Goal: Task Accomplishment & Management: Complete application form

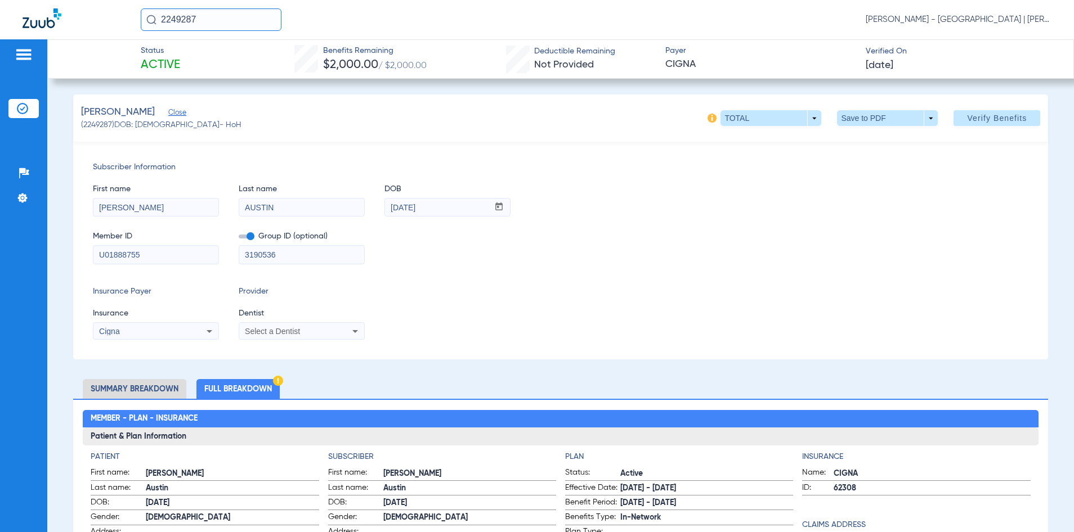
drag, startPoint x: 231, startPoint y: 12, endPoint x: 154, endPoint y: 15, distance: 77.7
click at [154, 15] on div "2249287" at bounding box center [211, 19] width 141 height 23
type input "2731521"
click at [286, 53] on td "[DATE]" at bounding box center [282, 60] width 32 height 16
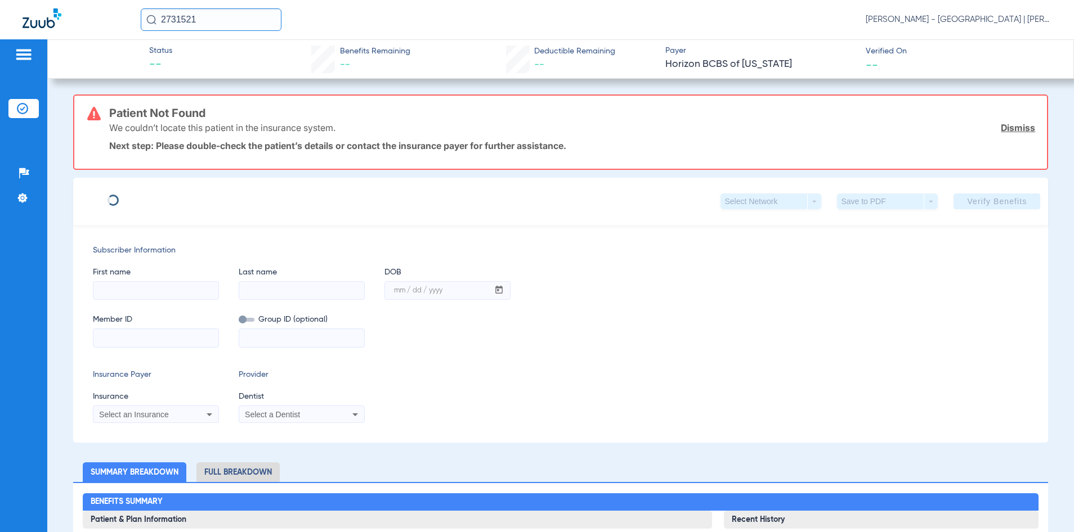
type input "[PERSON_NAME]"
type input "[DATE]"
type input "3HZN35520410"
type input "06836P0002"
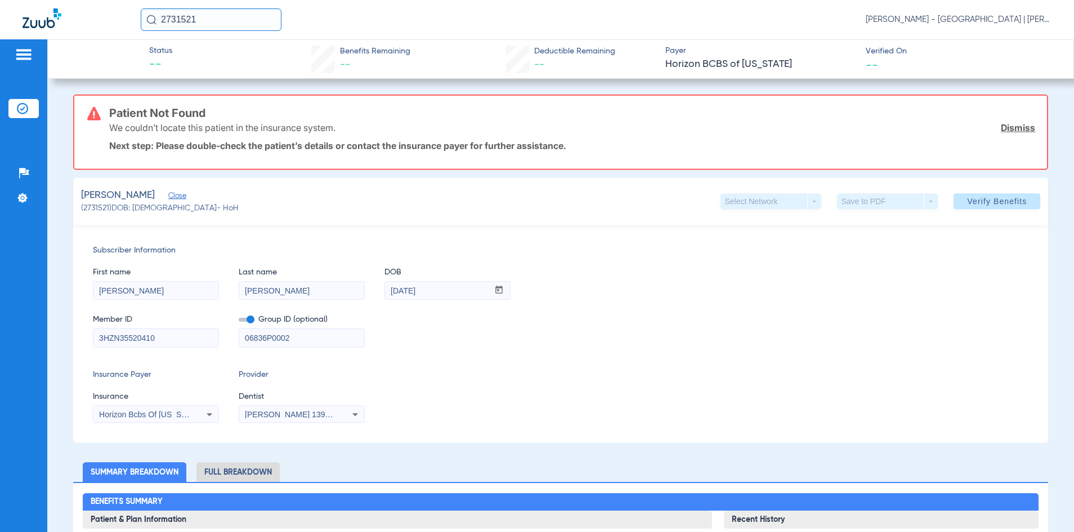
drag, startPoint x: 298, startPoint y: 342, endPoint x: 218, endPoint y: 341, distance: 79.4
click at [220, 342] on div "Member ID 3HZN35520410 Group ID (optional) 06836P0002" at bounding box center [561, 325] width 936 height 43
click at [967, 201] on span "Verify Benefits" at bounding box center [997, 201] width 60 height 9
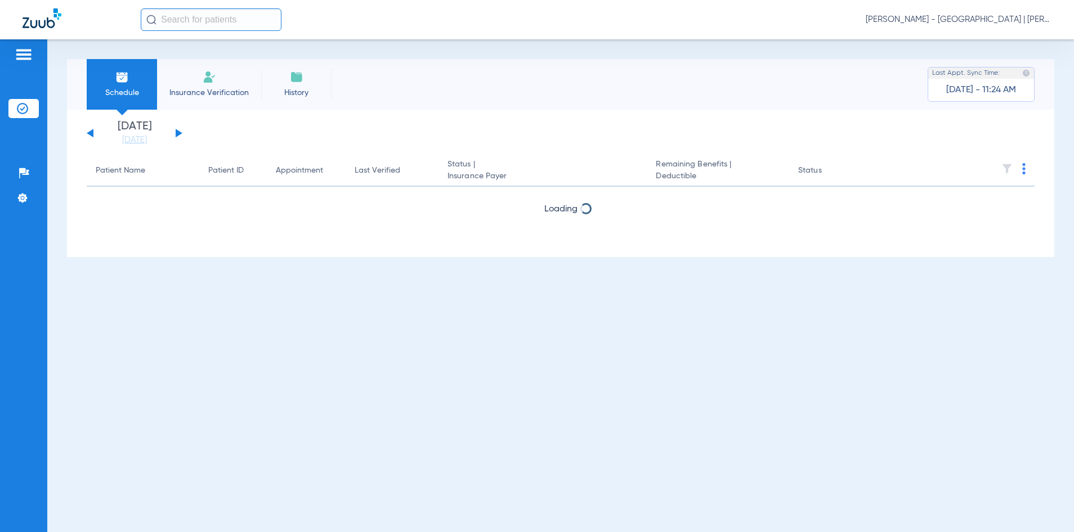
click at [207, 17] on input "text" at bounding box center [211, 19] width 141 height 23
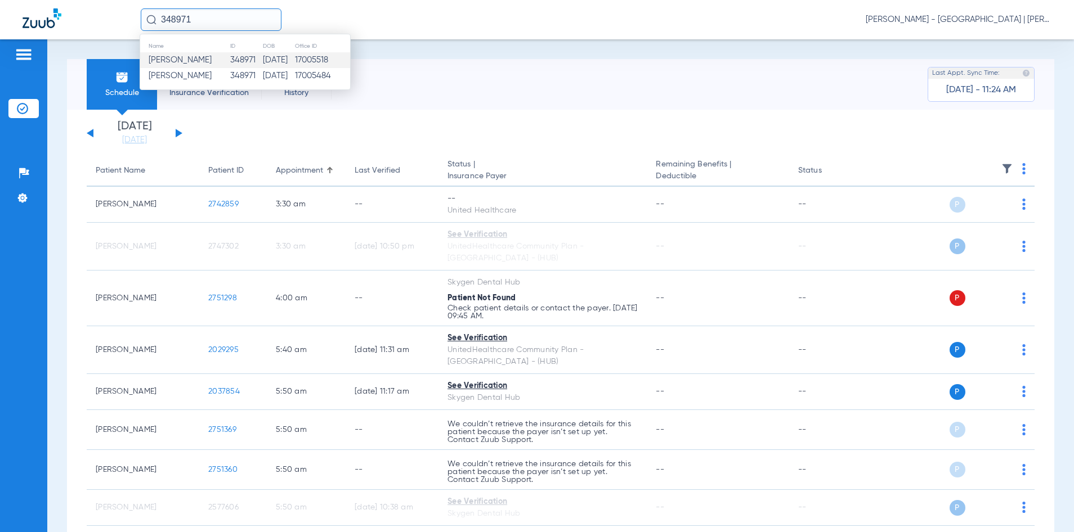
type input "348971"
click at [327, 55] on td "17005518" at bounding box center [322, 60] width 56 height 16
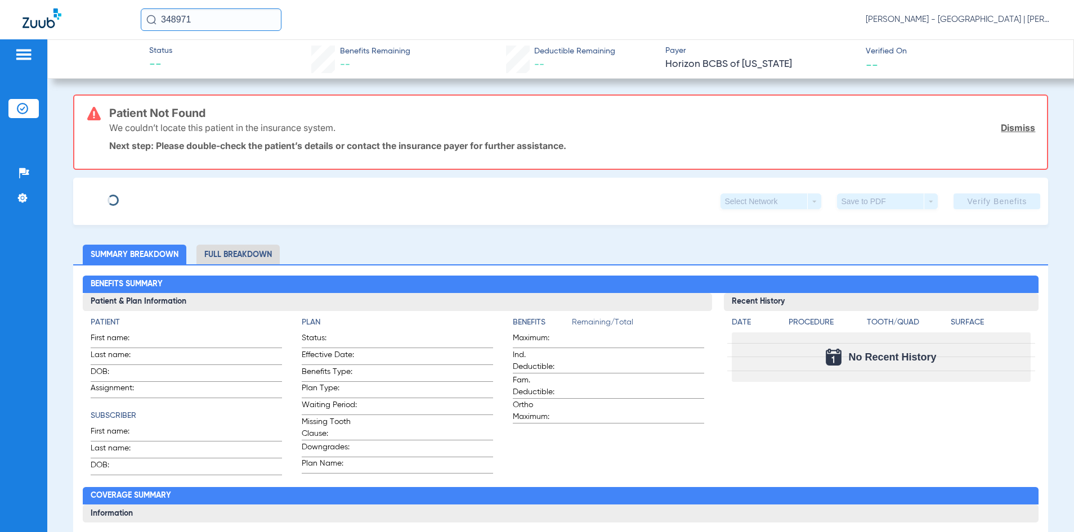
type input "CAREN"
type input "HINES"
type input "10/29/1988"
type input "3HZN17194300"
type input "0967010000"
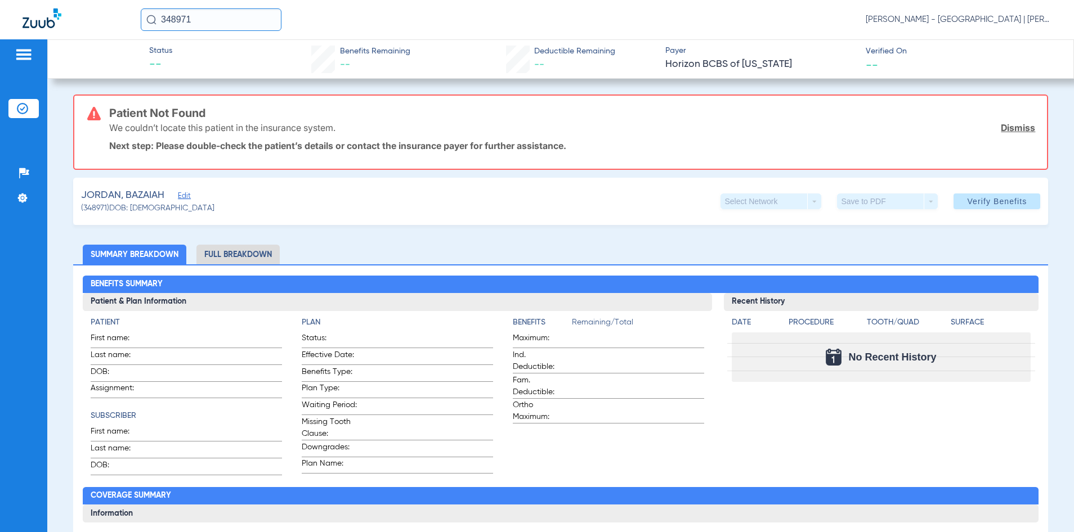
click at [184, 193] on span "Edit" at bounding box center [183, 197] width 10 height 11
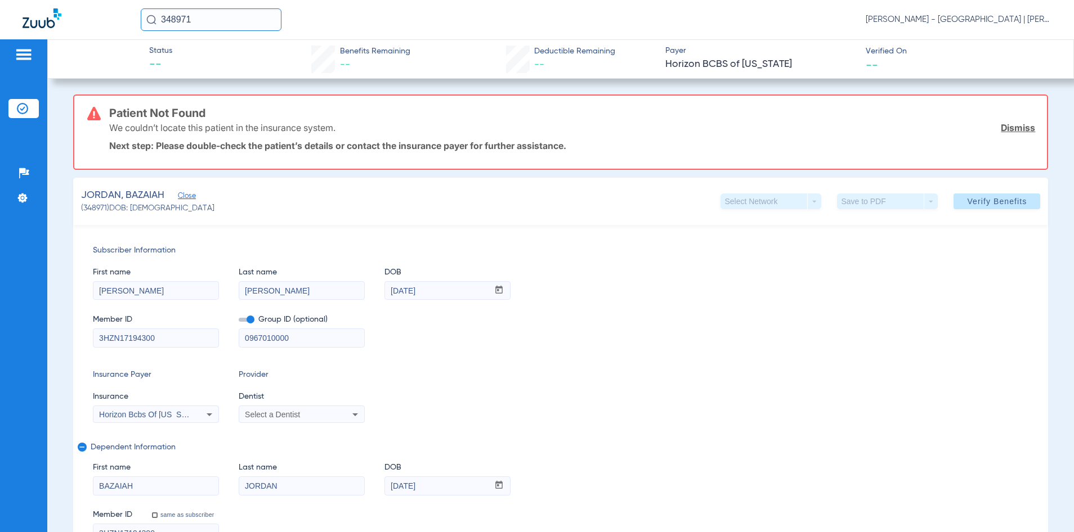
drag, startPoint x: 315, startPoint y: 333, endPoint x: 181, endPoint y: 336, distance: 134.0
click at [181, 336] on div "Member ID 3HZN17194300 Group ID (optional) 0967010000" at bounding box center [561, 325] width 936 height 43
click at [967, 199] on span "Verify Benefits" at bounding box center [997, 201] width 60 height 9
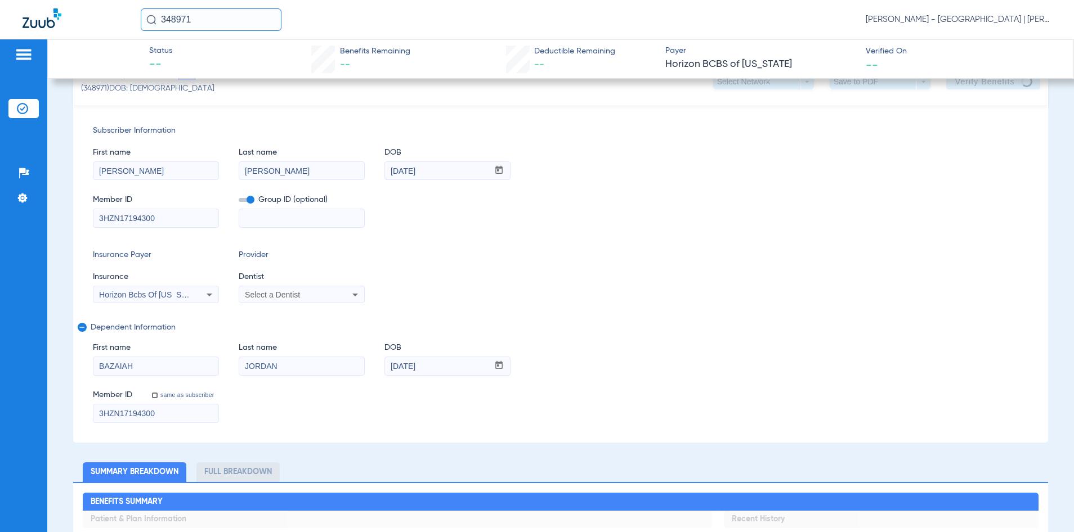
scroll to position [56, 0]
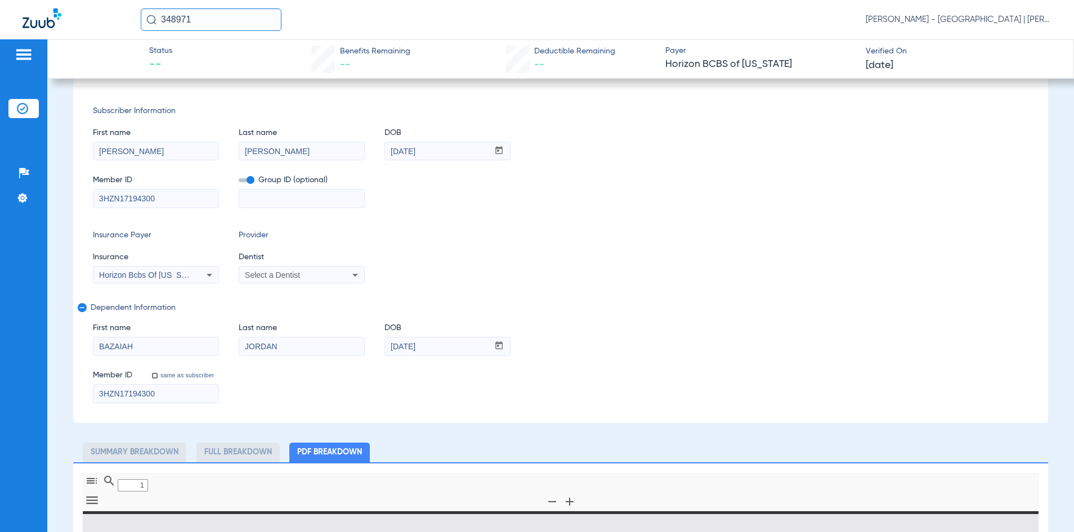
type input "0"
select select "page-width"
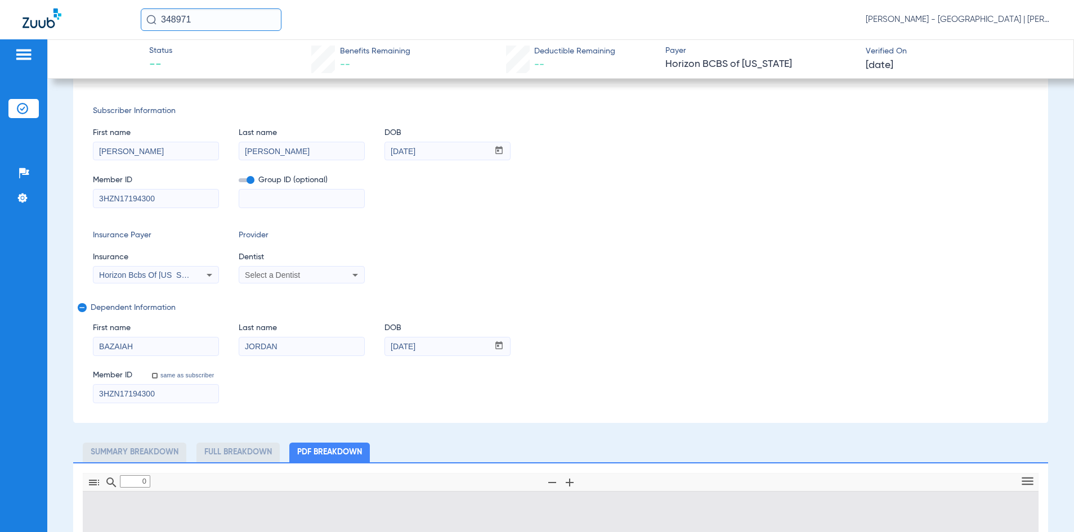
type input "1"
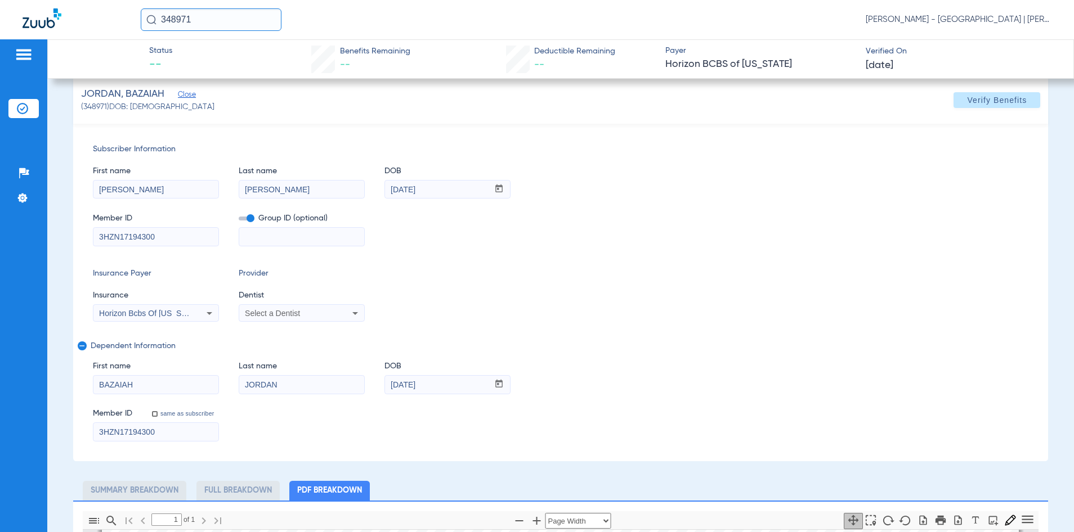
scroll to position [0, 0]
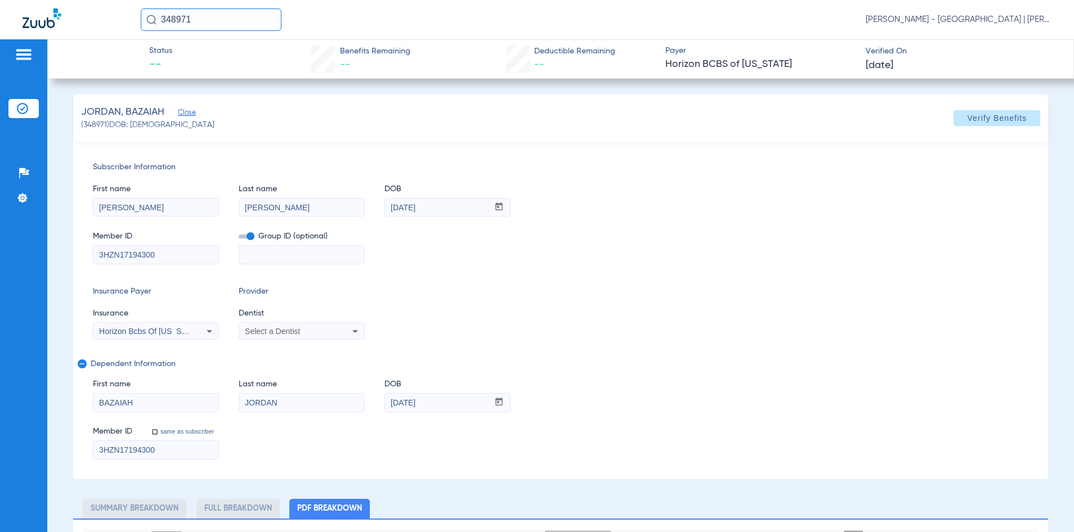
click at [172, 16] on input "348971" at bounding box center [211, 19] width 141 height 23
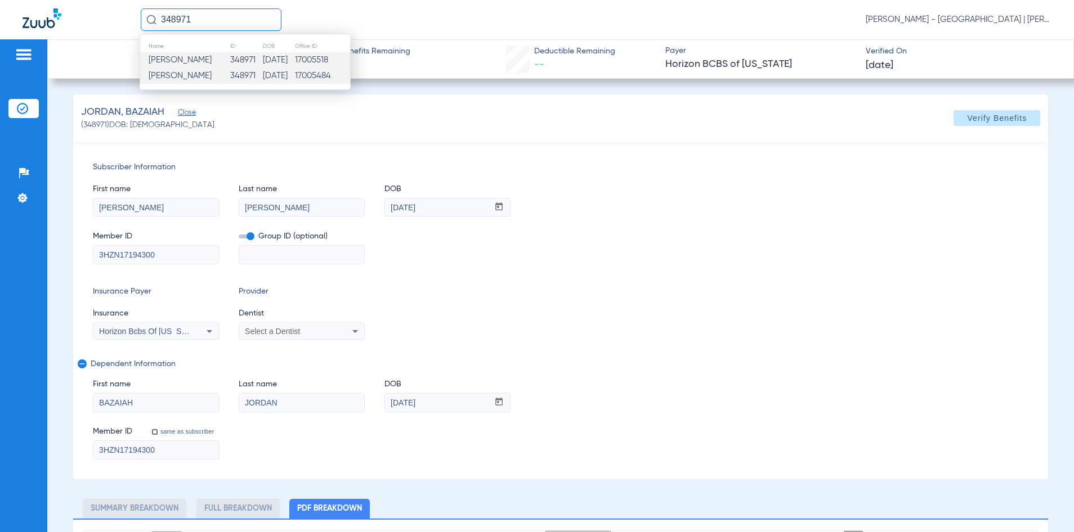
click at [172, 16] on input "348971" at bounding box center [211, 19] width 141 height 23
click at [591, 189] on div "First name CAREN Last name HINES DOB mm / dd / yyyy 10/29/1988" at bounding box center [561, 194] width 936 height 43
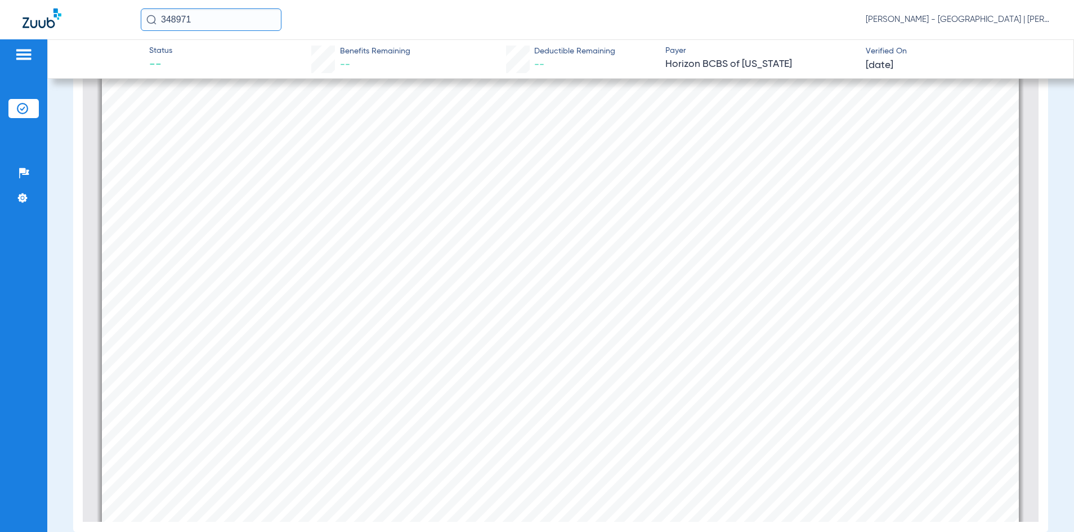
scroll to position [343, 0]
drag, startPoint x: 217, startPoint y: 20, endPoint x: 137, endPoint y: 24, distance: 80.6
click at [137, 24] on div "348971 Kelly Soares - Jersey City Smile Center | Abra Dental" at bounding box center [537, 19] width 1074 height 39
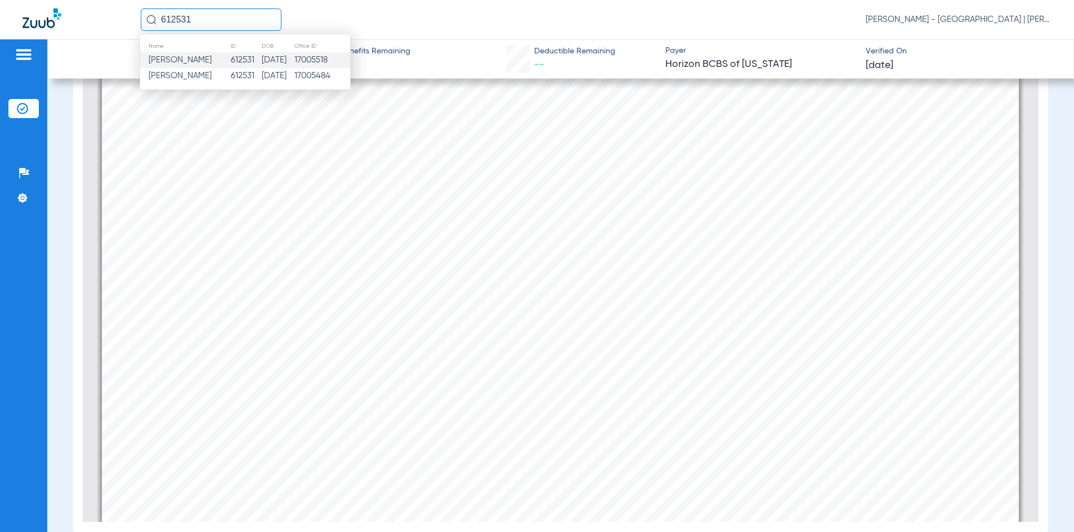
type input "612531"
click at [230, 59] on td "612531" at bounding box center [245, 60] width 31 height 16
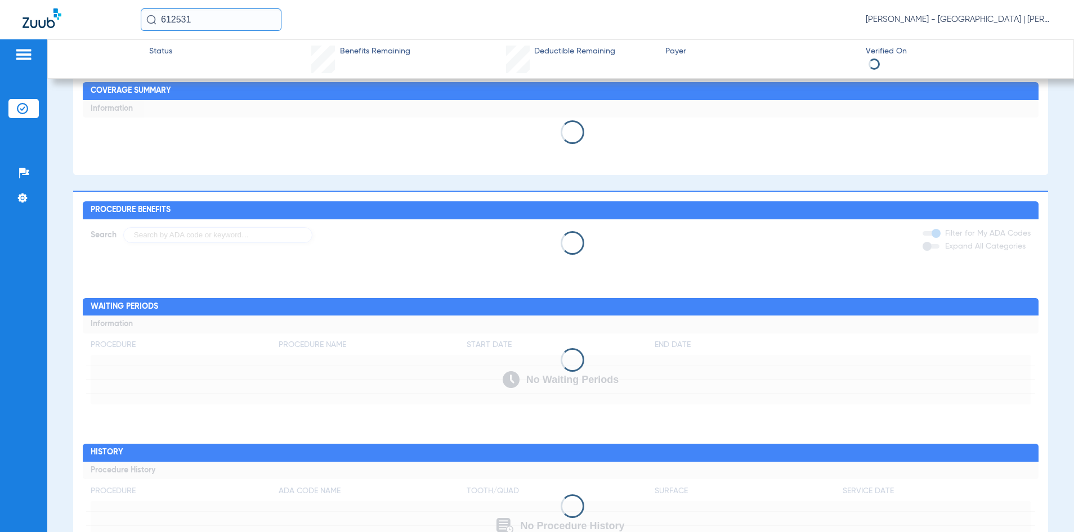
scroll to position [420, 0]
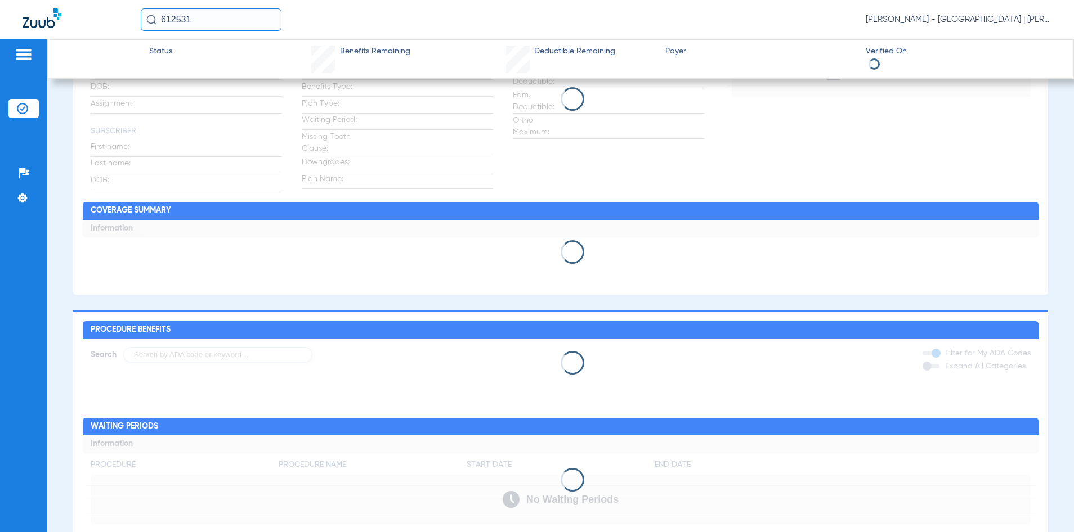
type input "Thanh"
type input "Le"
type input "10/25/1983"
type input "U86967882"
type input "0620906"
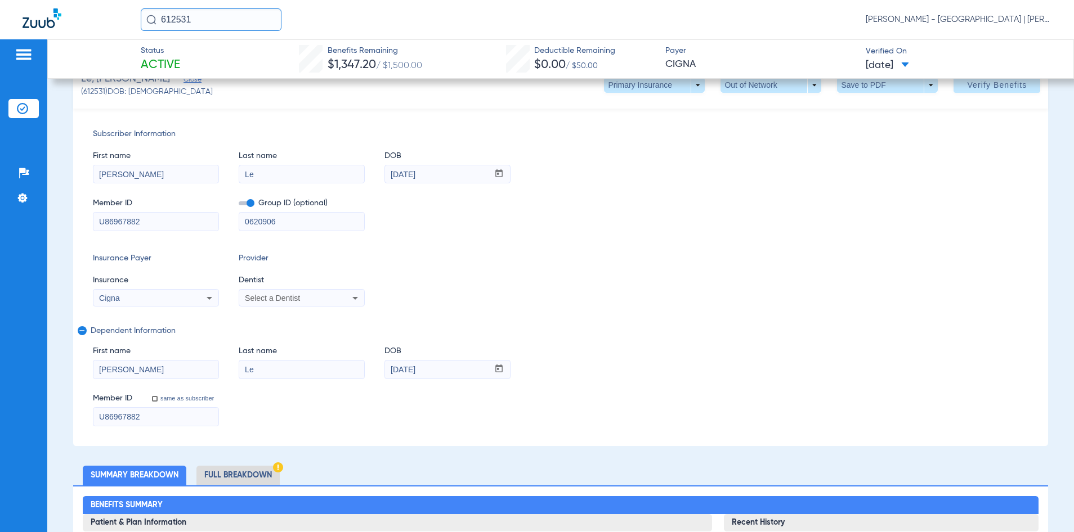
scroll to position [0, 0]
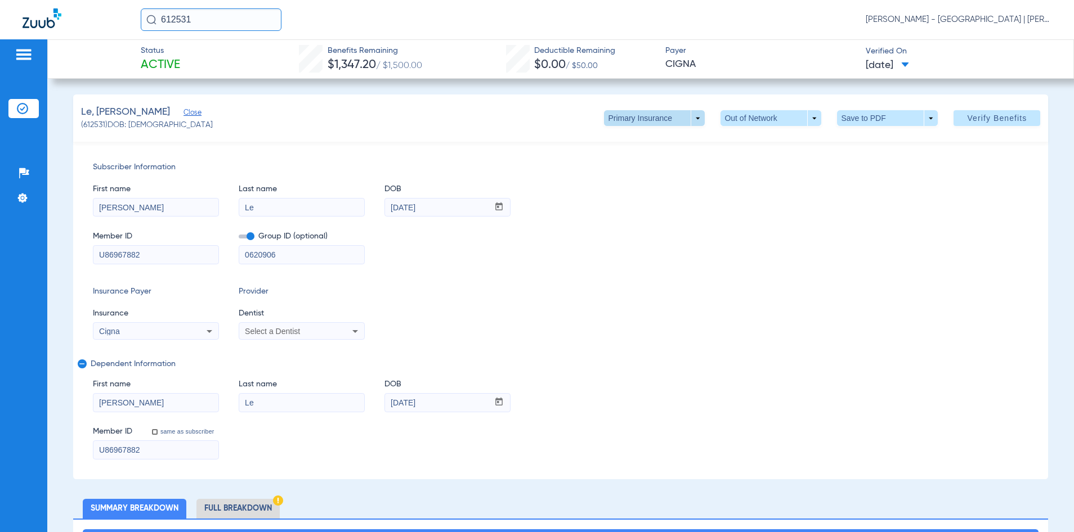
click at [695, 115] on span at bounding box center [654, 118] width 101 height 16
click at [720, 196] on div at bounding box center [537, 266] width 1074 height 532
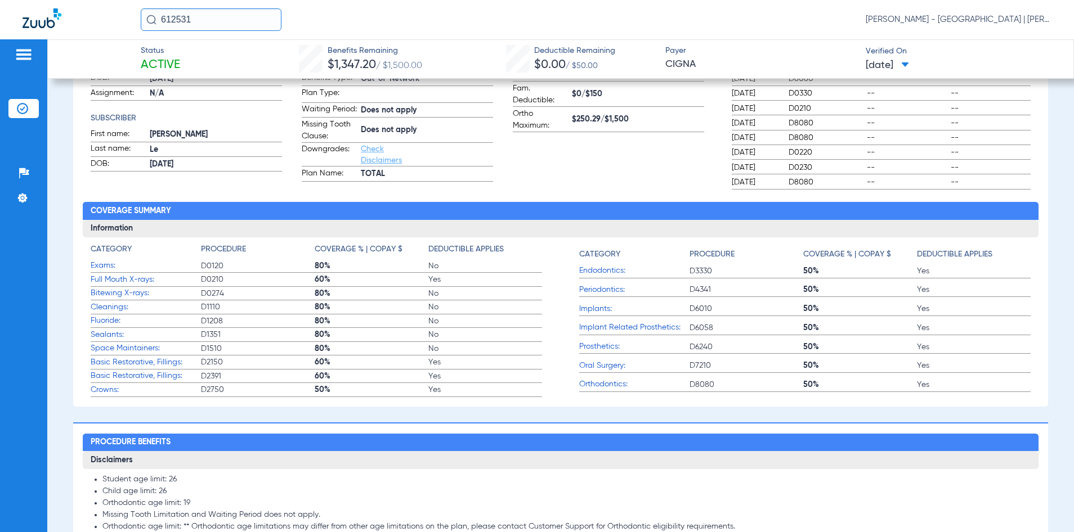
scroll to position [619, 0]
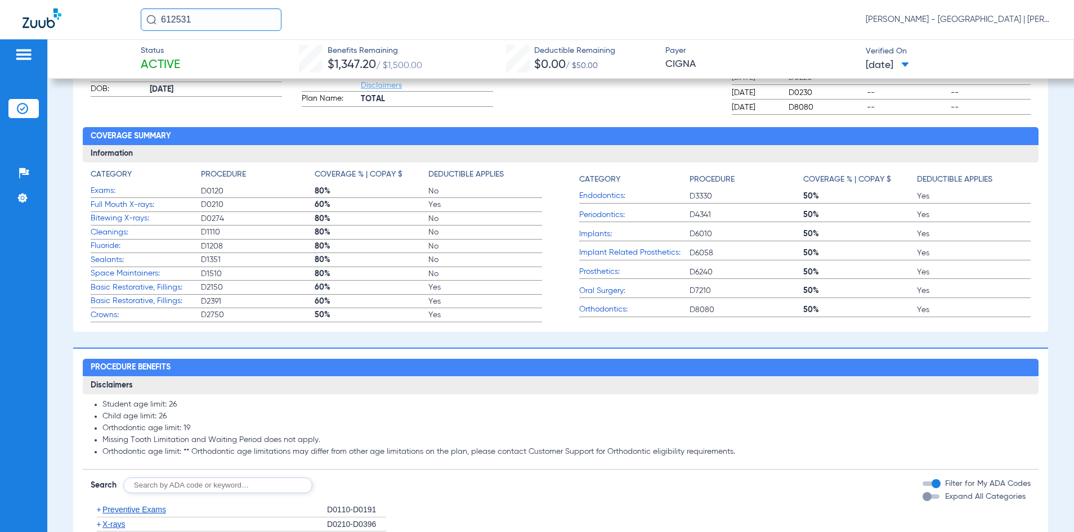
drag, startPoint x: 195, startPoint y: 17, endPoint x: 147, endPoint y: 19, distance: 47.9
click at [147, 19] on div "612531" at bounding box center [211, 19] width 141 height 23
type input "2194047"
click at [231, 57] on td "2194047" at bounding box center [247, 60] width 39 height 16
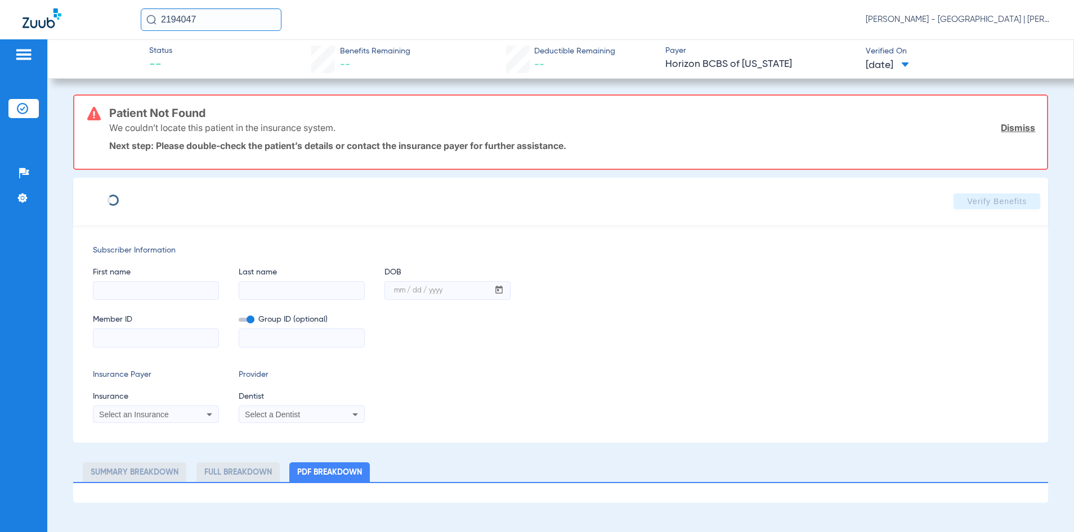
type input "KAREEMAH"
type input "FLEMING"
type input "11/16/1981"
type input "3HZN87654890"
type input "0851950037"
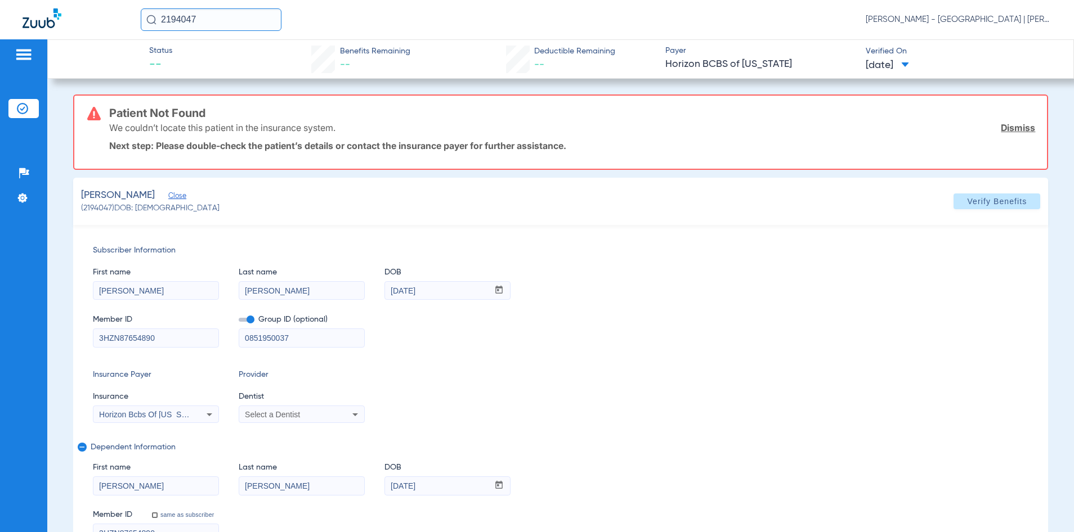
drag, startPoint x: 295, startPoint y: 338, endPoint x: 221, endPoint y: 343, distance: 75.0
click at [221, 343] on div "Member ID 3HZN87654890 Group ID (optional) 0851950037" at bounding box center [561, 325] width 936 height 43
click at [992, 195] on span at bounding box center [996, 201] width 87 height 27
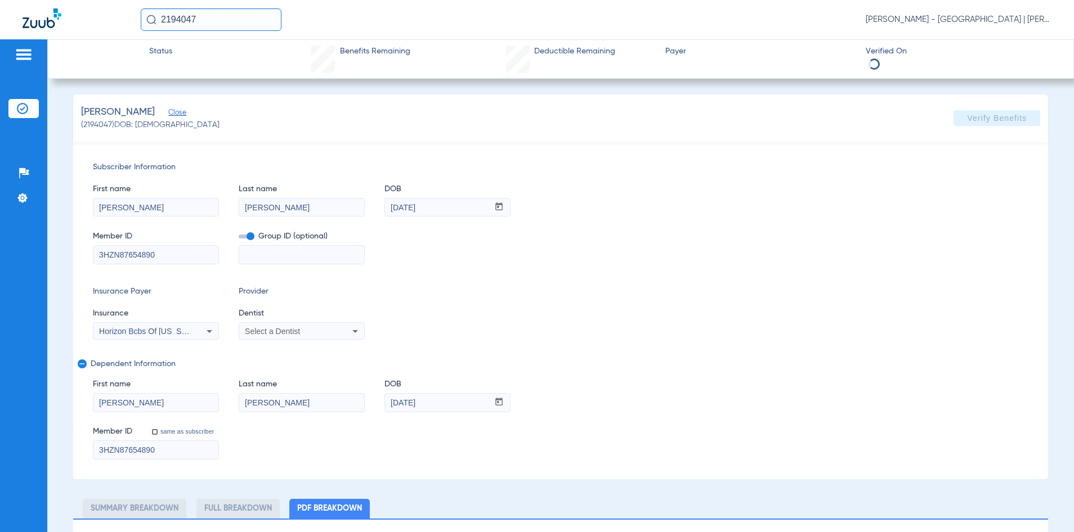
select select "page-width"
type input "1"
click at [993, 246] on div "Member ID 3HZN87654890 Group ID (optional)" at bounding box center [561, 242] width 936 height 43
click at [174, 21] on input "2194047" at bounding box center [211, 19] width 141 height 23
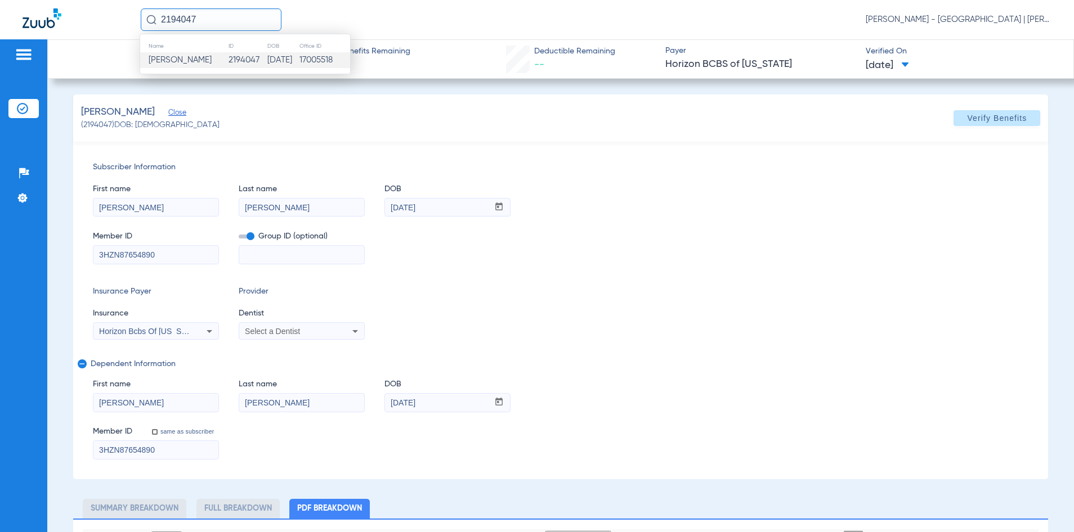
click at [174, 21] on input "2194047" at bounding box center [211, 19] width 141 height 23
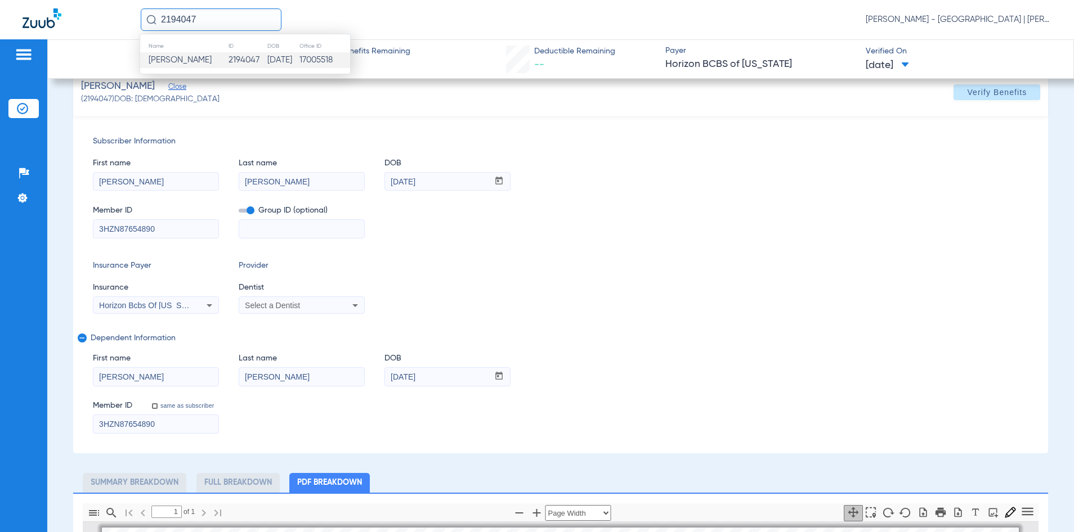
scroll to position [0, 0]
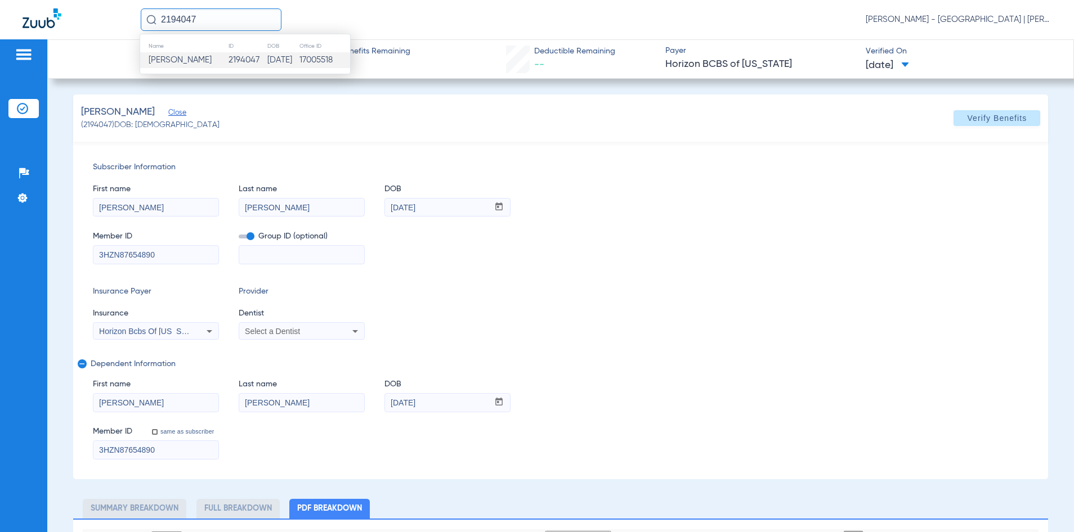
click at [661, 285] on div "Subscriber Information First name KAREEMAH Last name FLEMING DOB mm / dd / yyyy…" at bounding box center [560, 311] width 975 height 338
drag, startPoint x: 222, startPoint y: 18, endPoint x: 133, endPoint y: 21, distance: 89.0
click at [133, 21] on div "2194047 Kelly Soares - Jersey City Smile Center | Abra Dental" at bounding box center [537, 19] width 1074 height 39
type input "2289390"
click at [227, 62] on td "2289390" at bounding box center [247, 60] width 40 height 16
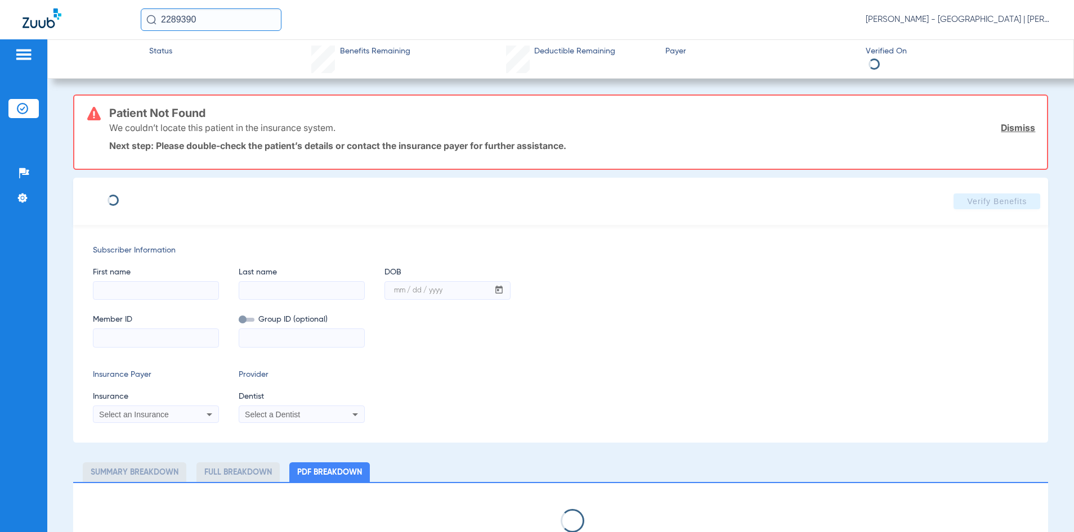
select select "page-width"
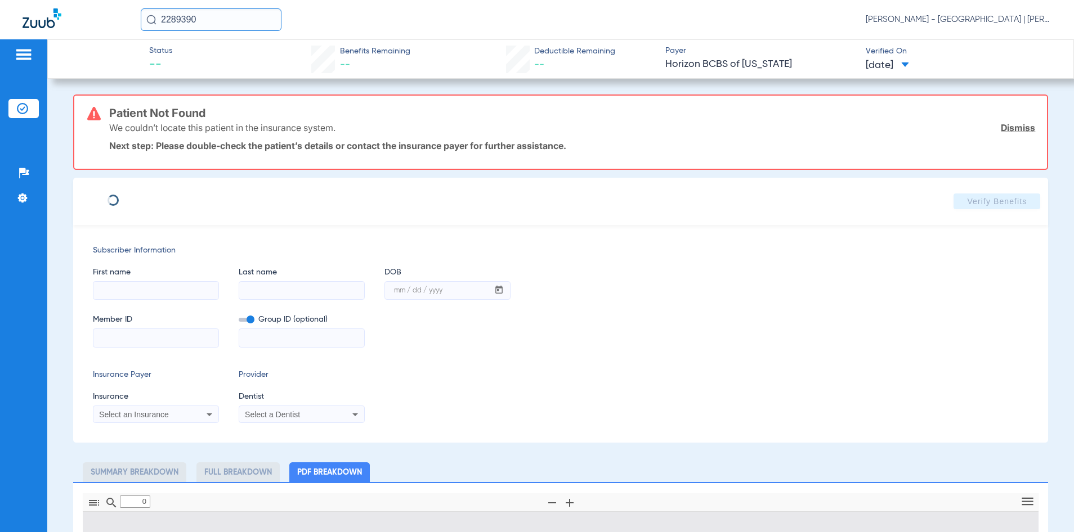
type input "DANNY"
type input "PEREZ"
type input "10/04/1989"
type input "3HZN90939280"
type input "0761081171"
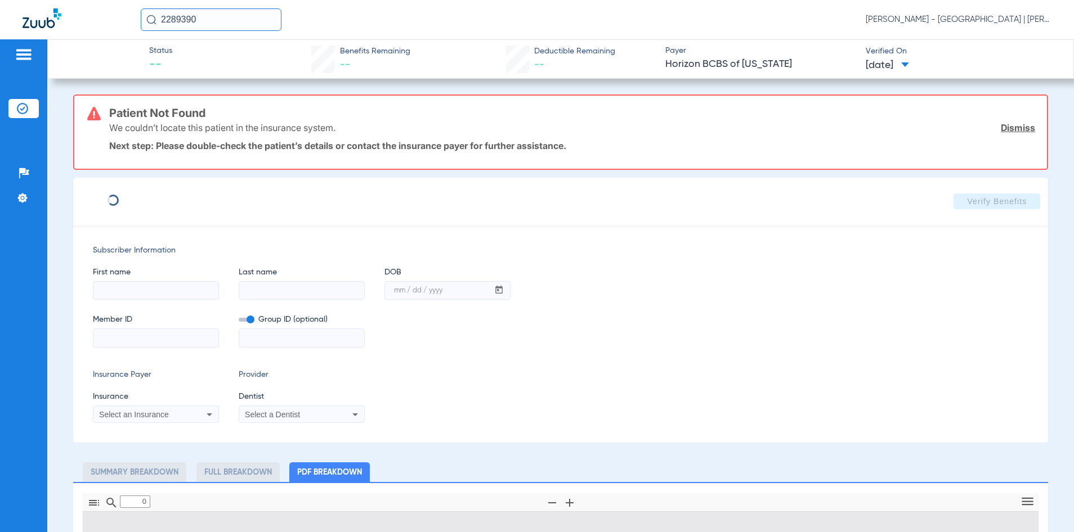
type input "1"
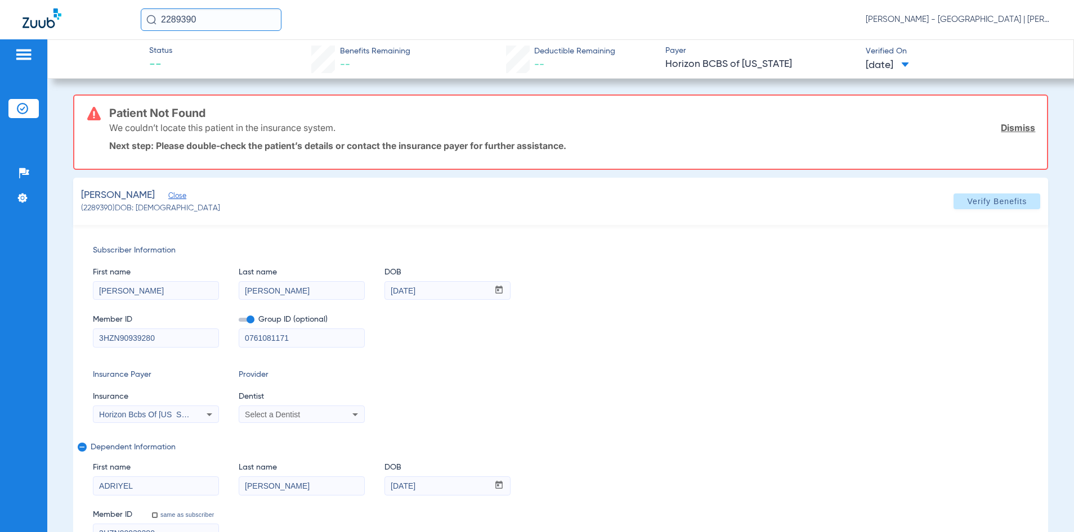
drag, startPoint x: 304, startPoint y: 338, endPoint x: 221, endPoint y: 338, distance: 82.7
click at [221, 338] on div "Member ID 3HZN90939280 Group ID (optional) 0761081171" at bounding box center [561, 325] width 936 height 43
click at [993, 201] on span "Verify Benefits" at bounding box center [997, 201] width 60 height 9
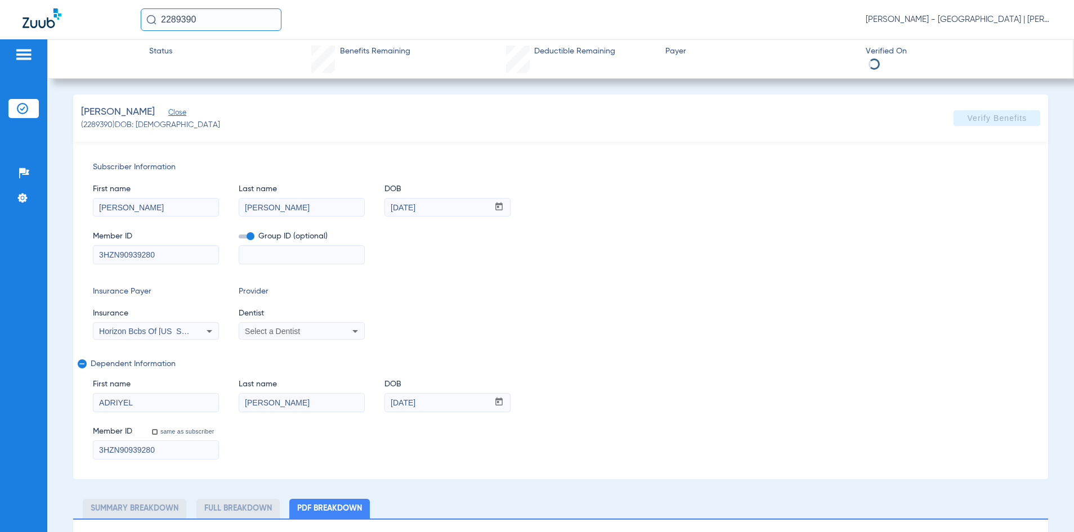
select select "page-width"
type input "1"
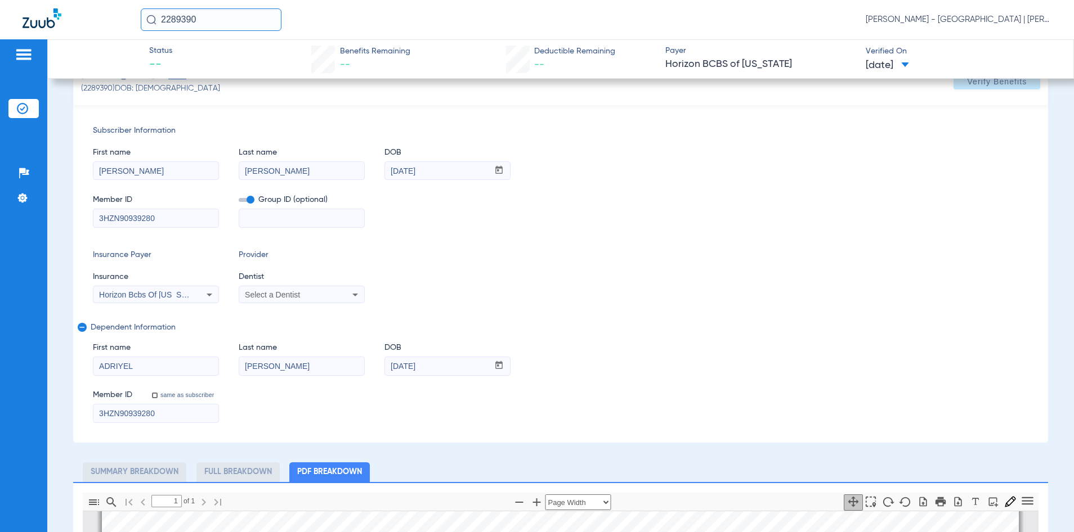
scroll to position [56, 0]
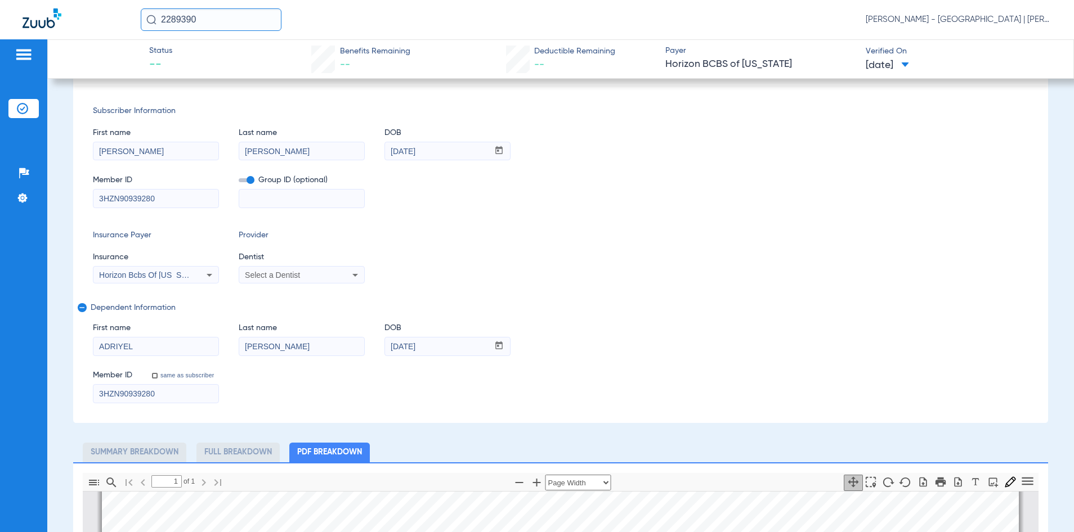
click at [174, 21] on input "2289390" at bounding box center [211, 19] width 141 height 23
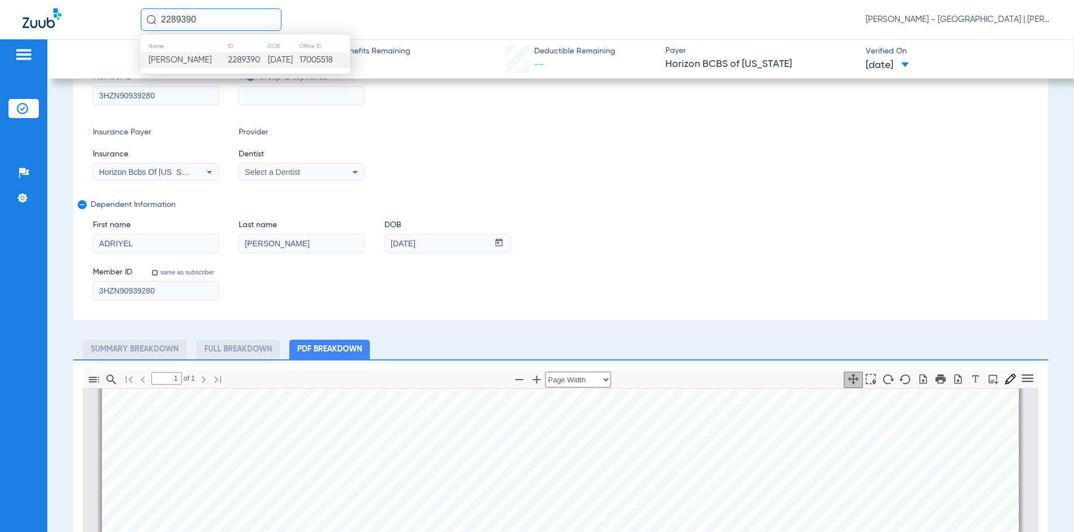
scroll to position [169, 0]
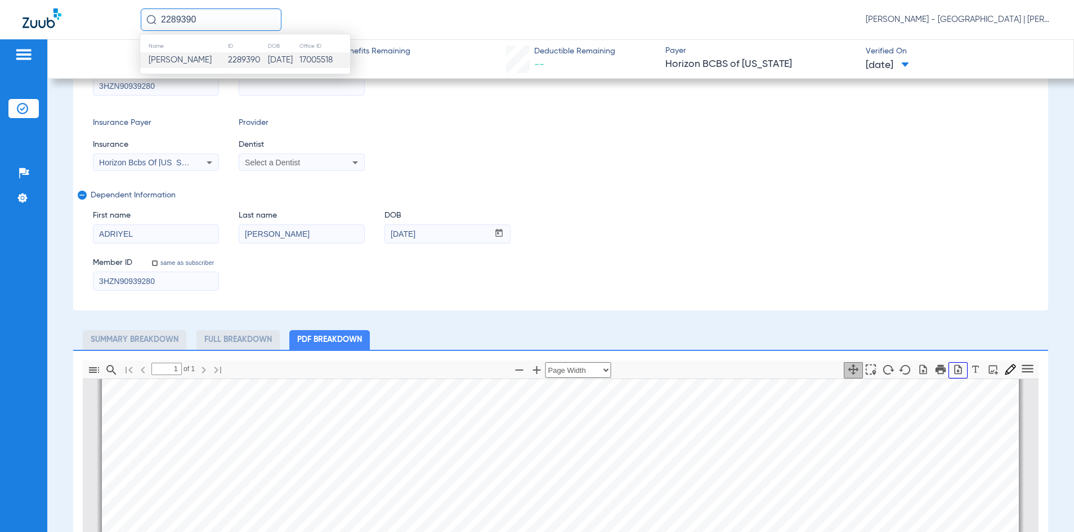
click at [954, 372] on icon "button" at bounding box center [957, 370] width 7 height 10
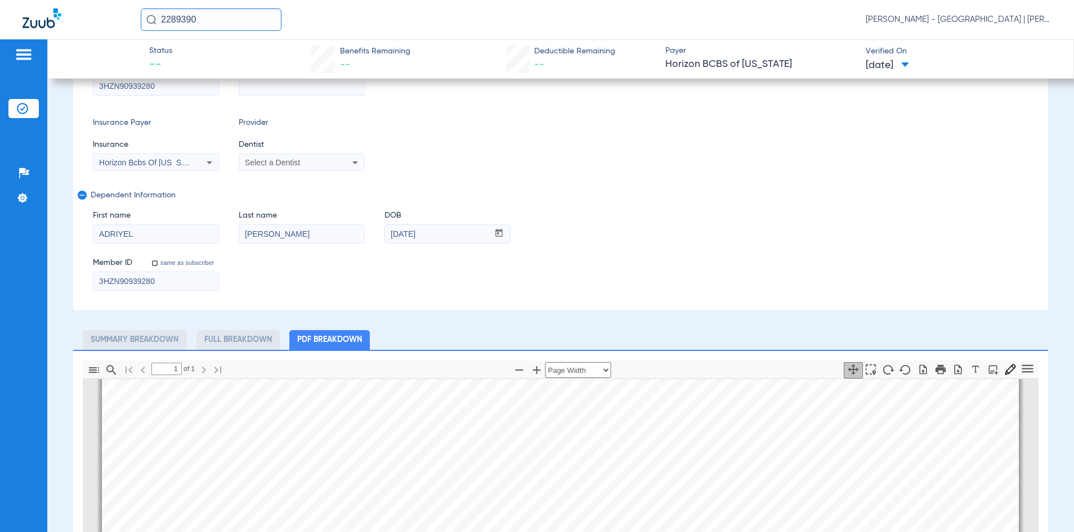
click at [788, 189] on div "Subscriber Information First name DANNY Last name PEREZ DOB mm / dd / yyyy 10/0…" at bounding box center [560, 142] width 975 height 338
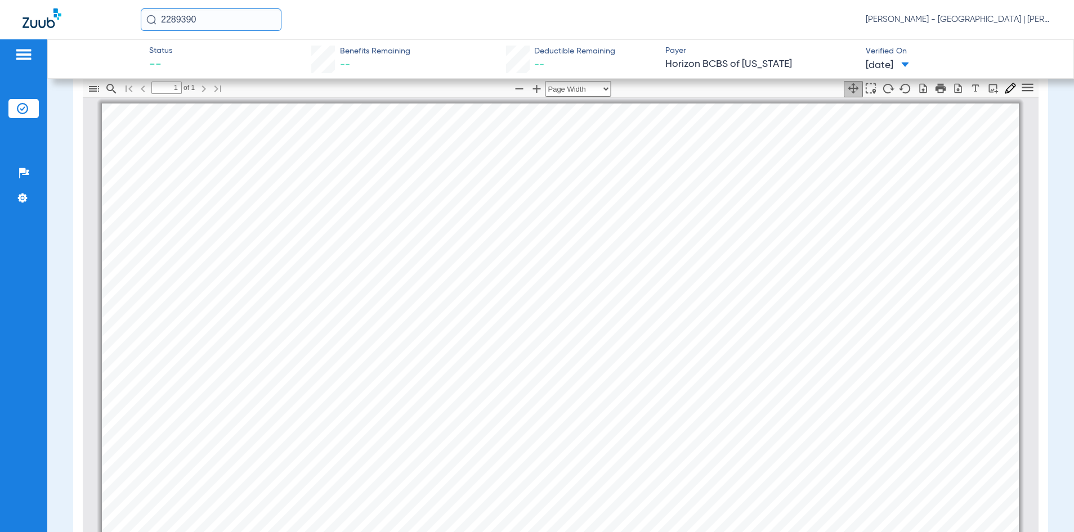
scroll to position [113, 0]
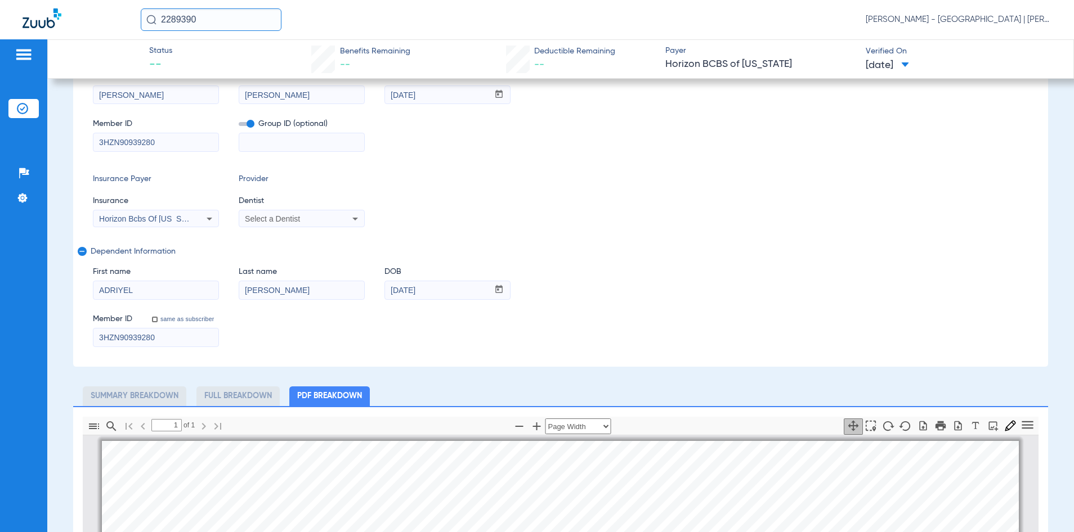
drag, startPoint x: 222, startPoint y: 26, endPoint x: 88, endPoint y: 29, distance: 134.5
click at [88, 29] on div "2289390 Kelly Soares - Jersey City Smile Center | Abra Dental" at bounding box center [537, 19] width 1074 height 39
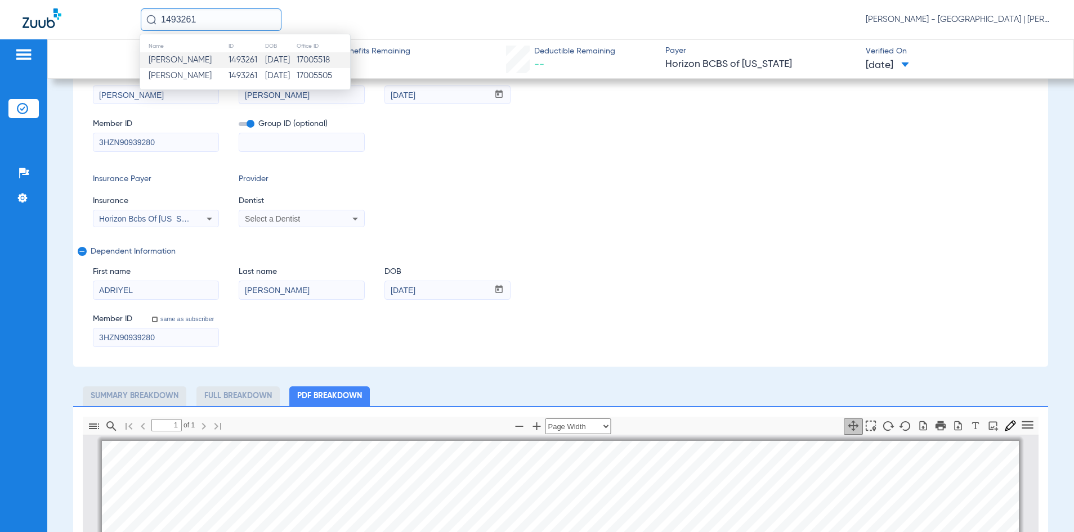
type input "1493261"
click at [231, 63] on td "1493261" at bounding box center [246, 60] width 37 height 16
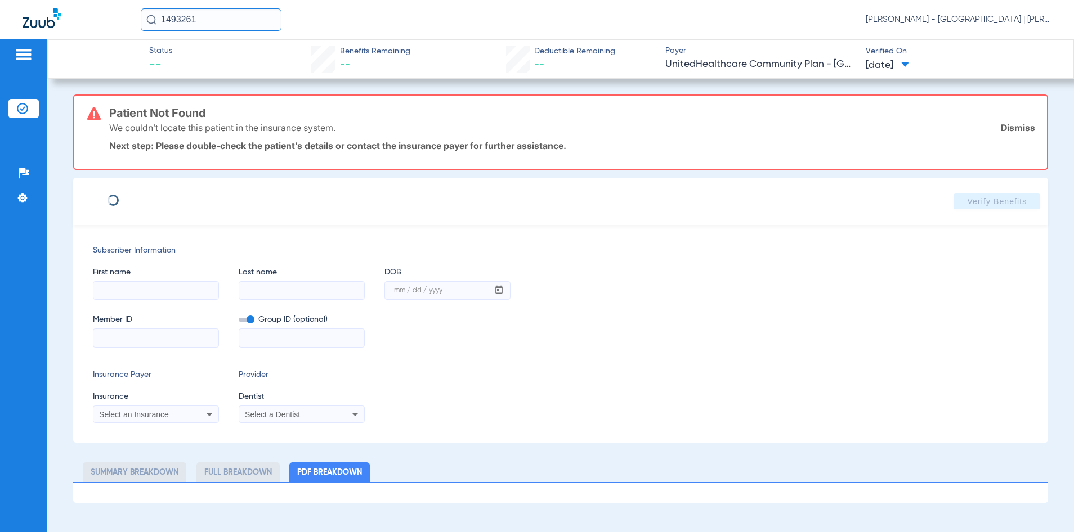
type input "Kimairy"
type input "Paredes"
type input "08/22/1985"
type input "3HZN11654630"
type input "0762240060"
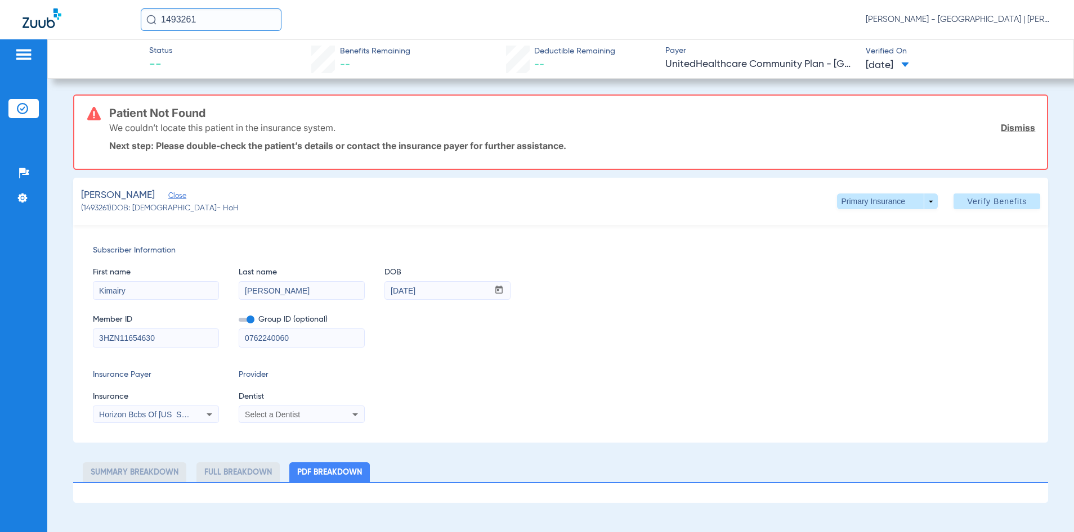
drag, startPoint x: 306, startPoint y: 333, endPoint x: 241, endPoint y: 336, distance: 64.3
click at [243, 336] on input "0762240060" at bounding box center [301, 338] width 125 height 18
click at [963, 200] on span at bounding box center [996, 201] width 87 height 27
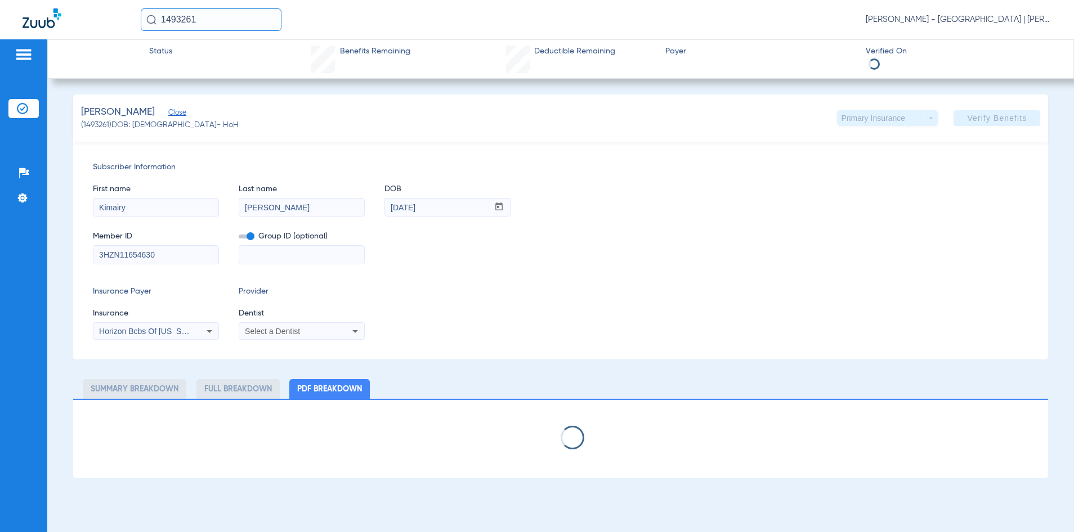
select select "page-width"
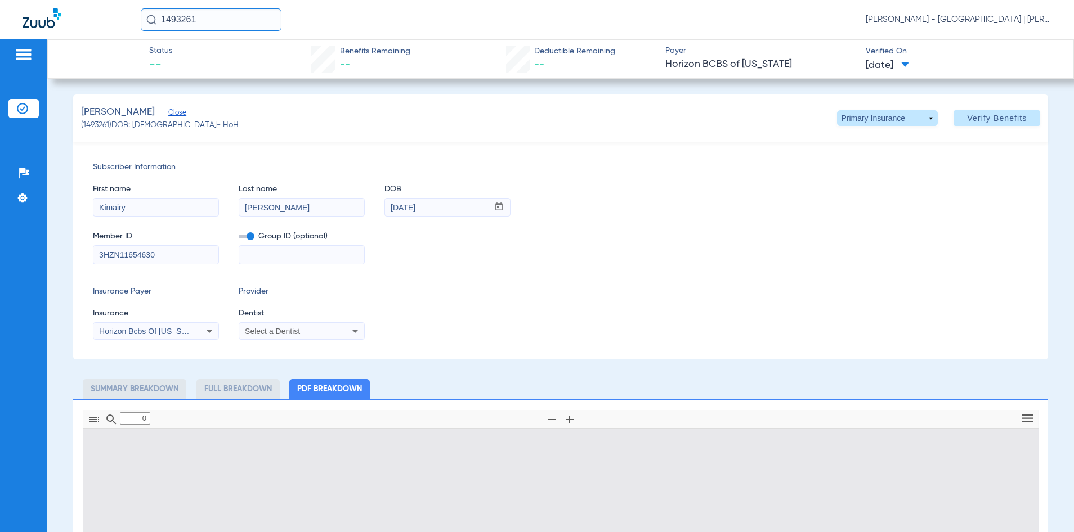
type input "1"
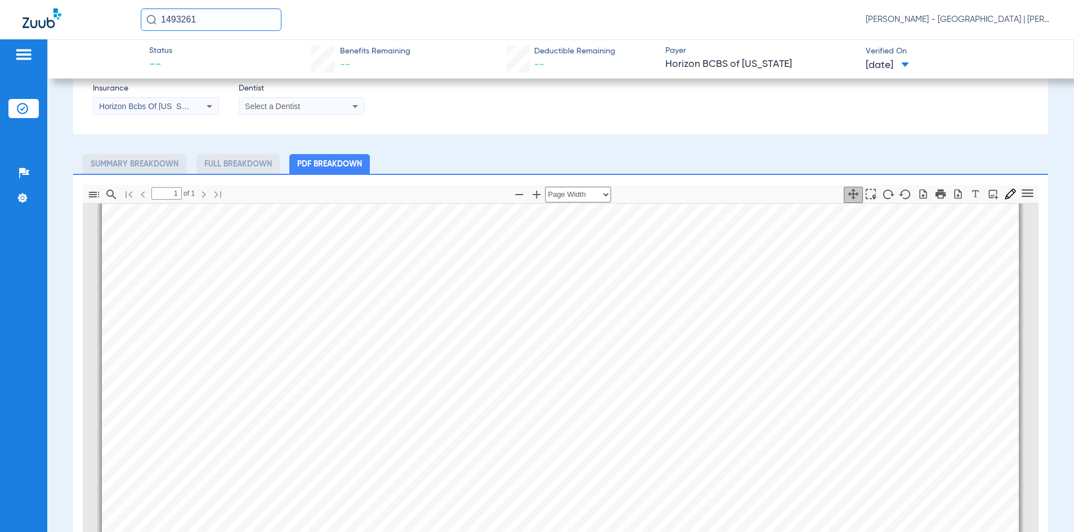
scroll to position [456, 0]
click at [952, 195] on icon "button" at bounding box center [957, 194] width 11 height 11
click at [688, 160] on ul "Summary Breakdown Full Breakdown PDF Breakdown" at bounding box center [560, 164] width 975 height 20
